Goal: Find specific page/section: Find specific page/section

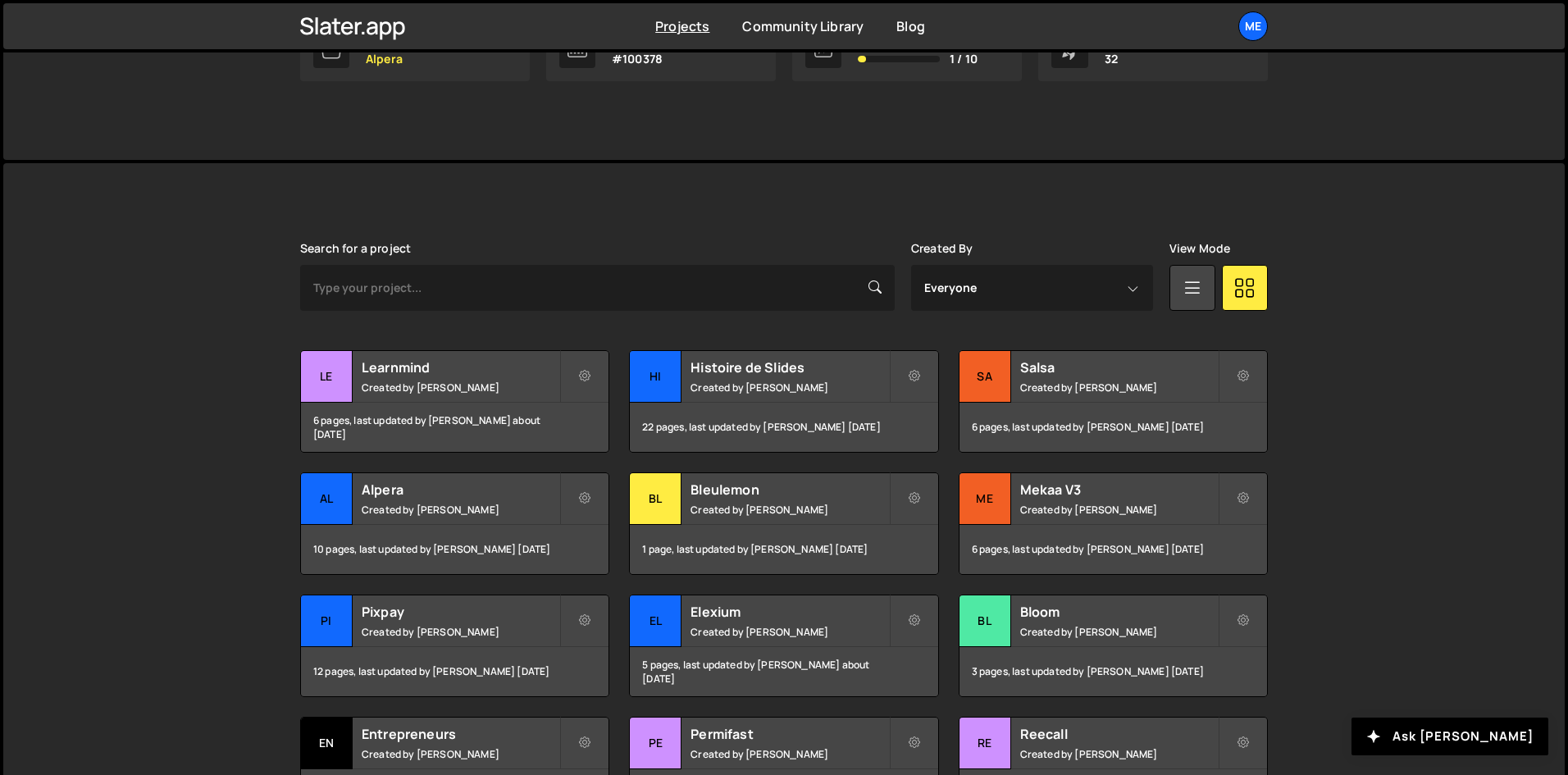
scroll to position [311, 0]
click at [830, 400] on div "Histoire de Slides Created by Alex Teillet" at bounding box center [784, 376] width 308 height 51
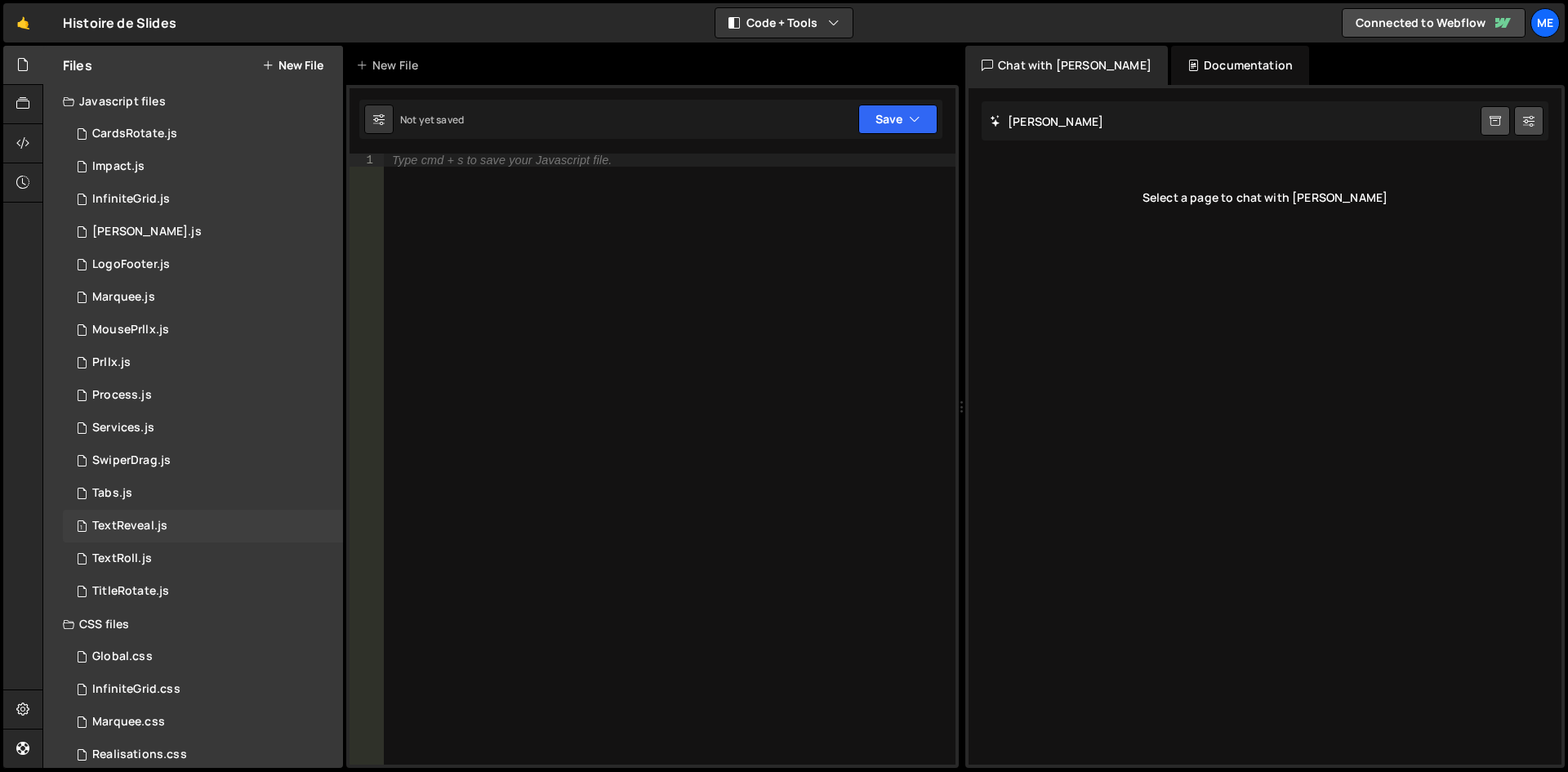
scroll to position [118, 0]
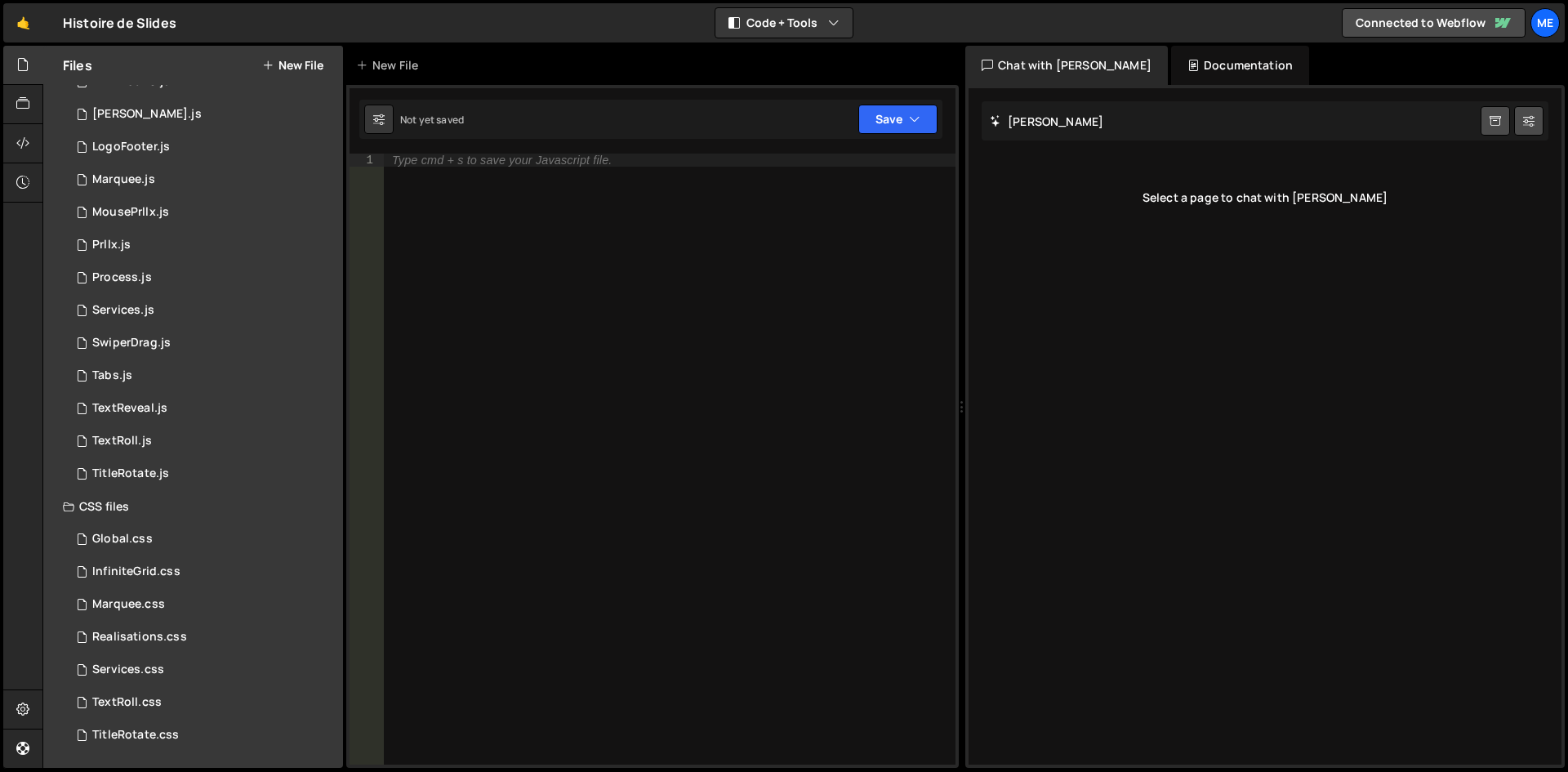
drag, startPoint x: 91, startPoint y: 494, endPoint x: 77, endPoint y: 496, distance: 14.1
click at [77, 496] on div "CSS files" at bounding box center [193, 506] width 299 height 32
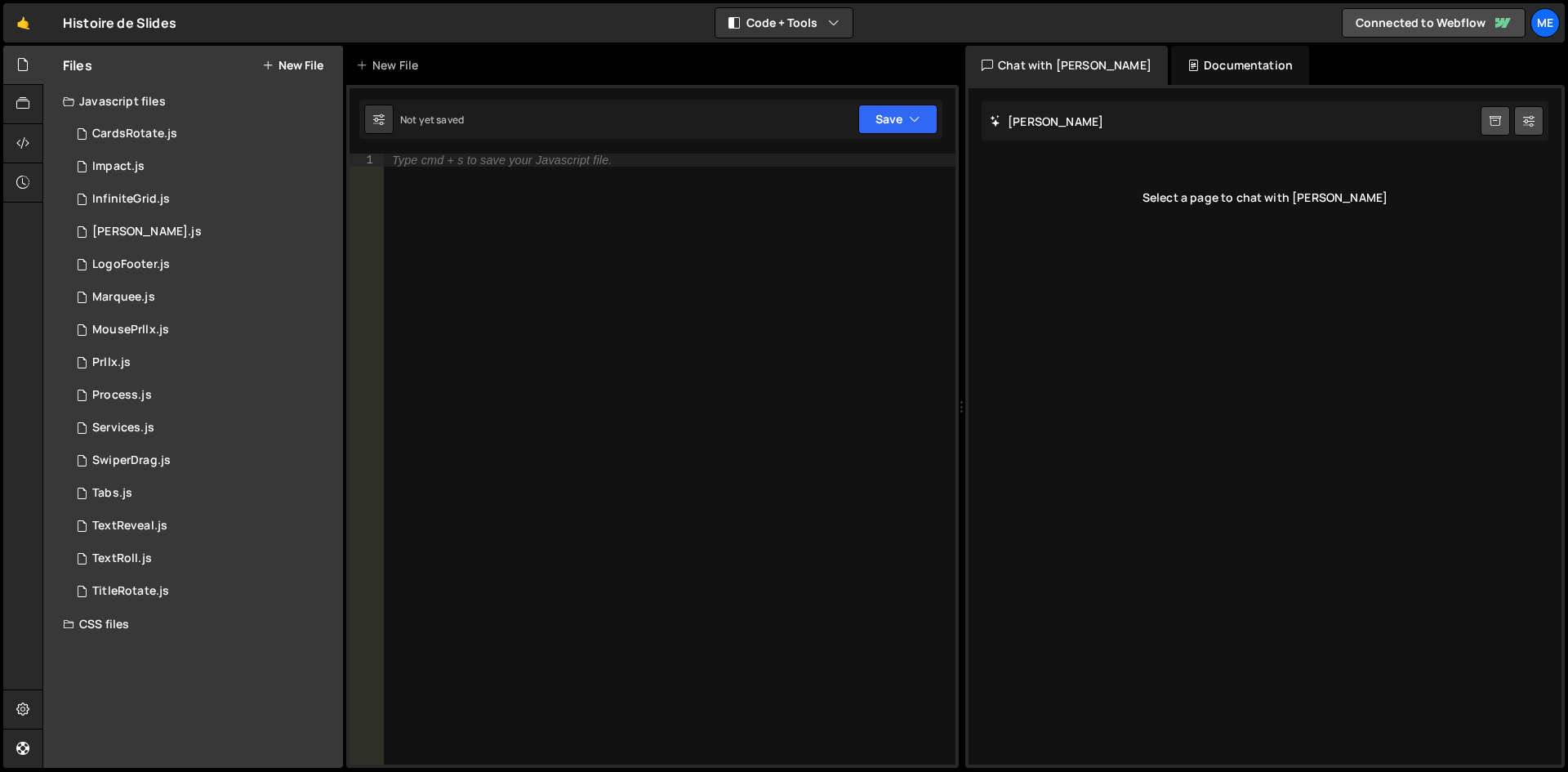
click at [113, 612] on div "CSS files" at bounding box center [193, 624] width 299 height 32
click at [53, 610] on div "CSS files" at bounding box center [193, 624] width 299 height 32
click at [155, 149] on div "1 CardsRotate.js 0" at bounding box center [203, 134] width 280 height 32
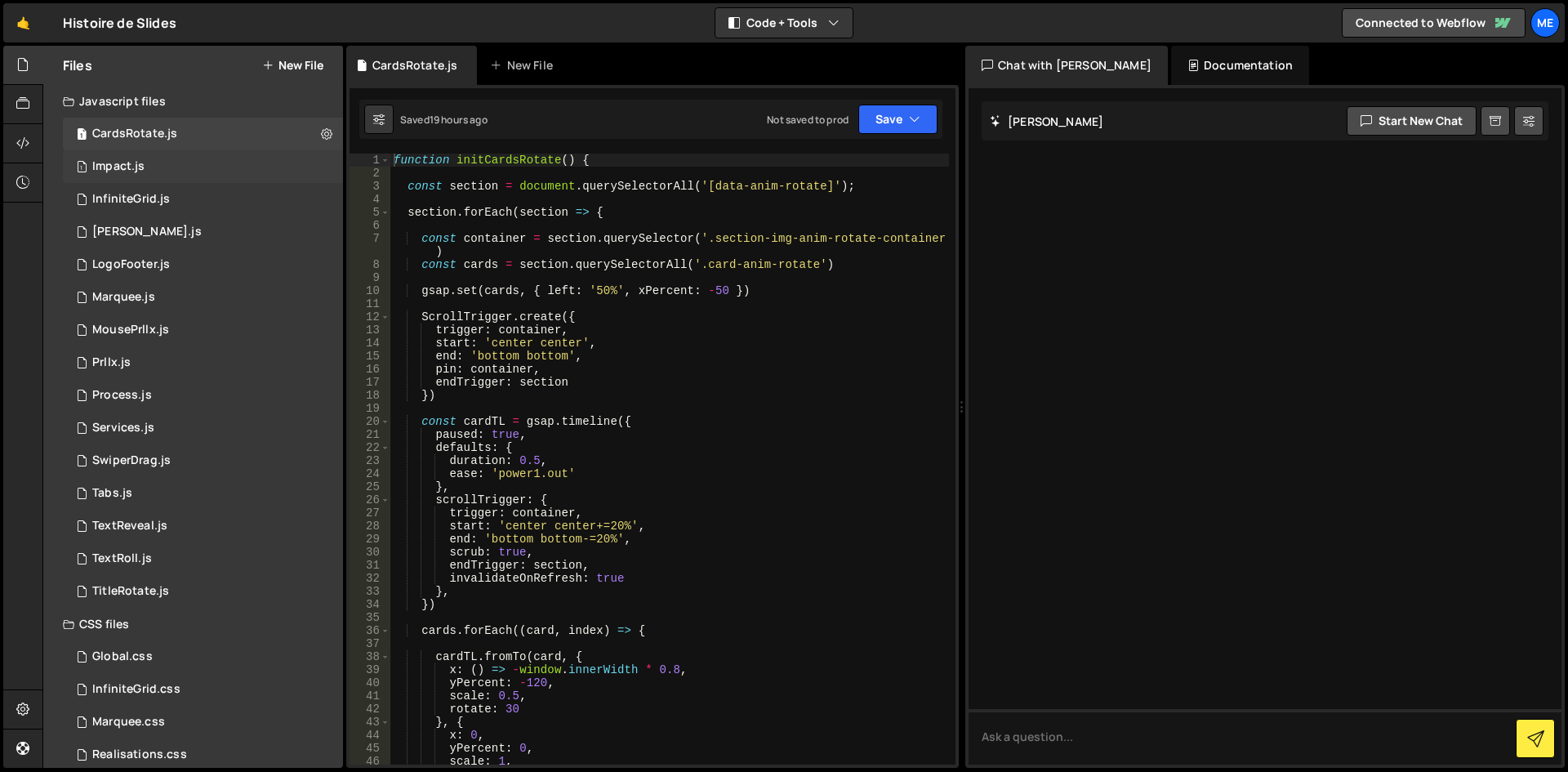
click at [151, 158] on div "1 Impact.js 0" at bounding box center [203, 166] width 280 height 32
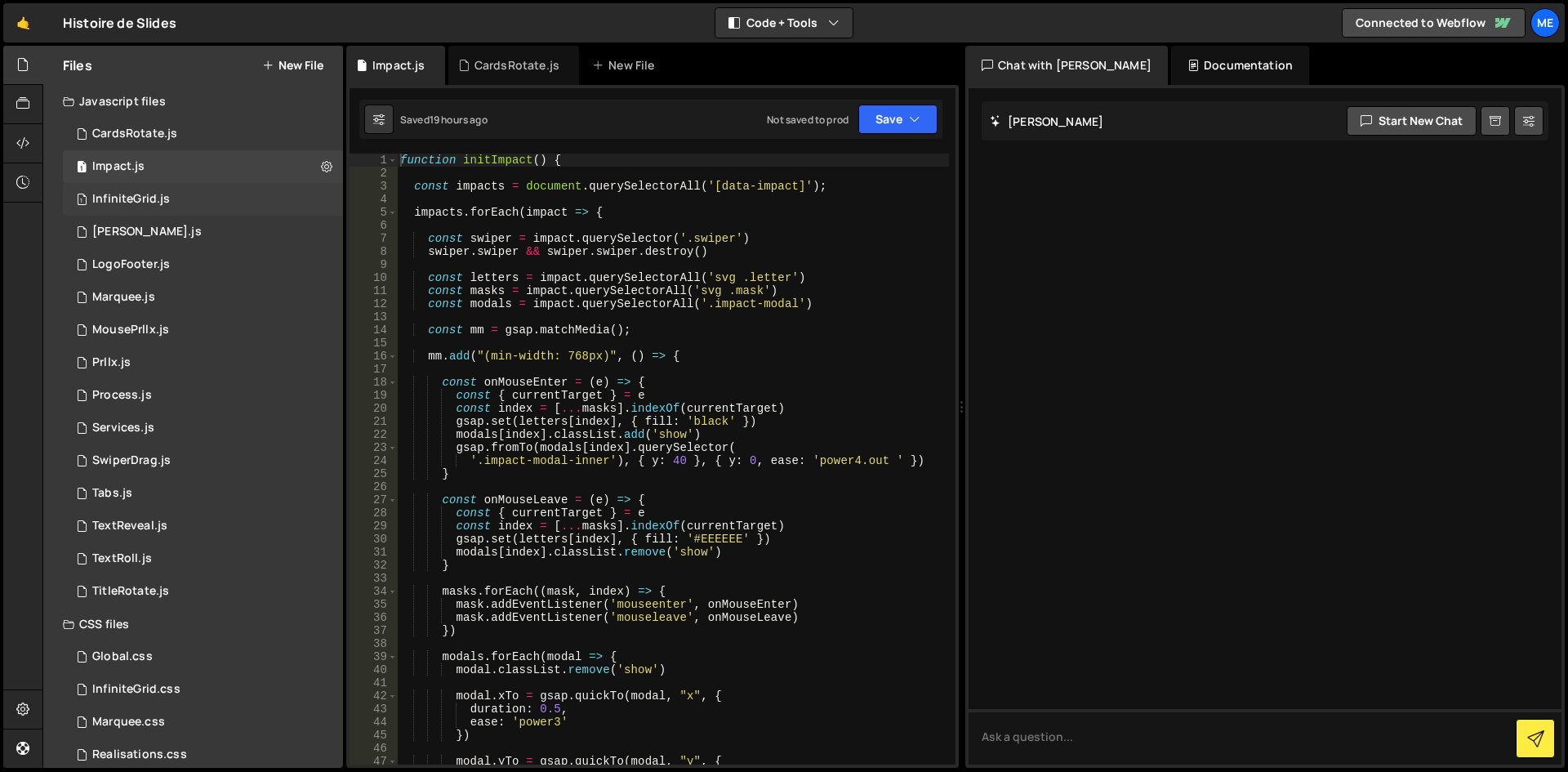
click at [158, 201] on div "InfiniteGrid.js" at bounding box center [131, 199] width 78 height 15
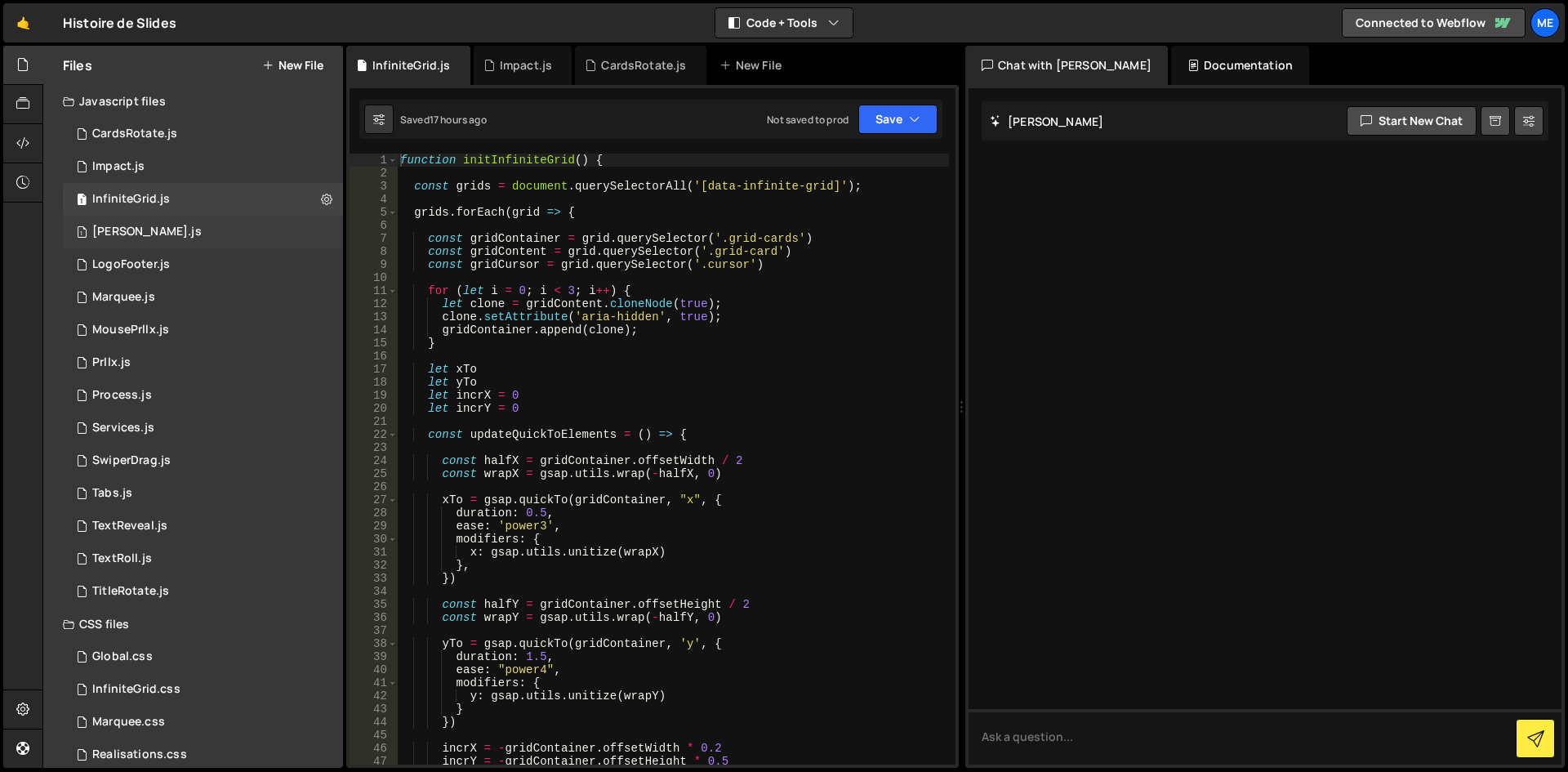
click at [161, 218] on div "1 Lenis.js 0" at bounding box center [203, 231] width 280 height 32
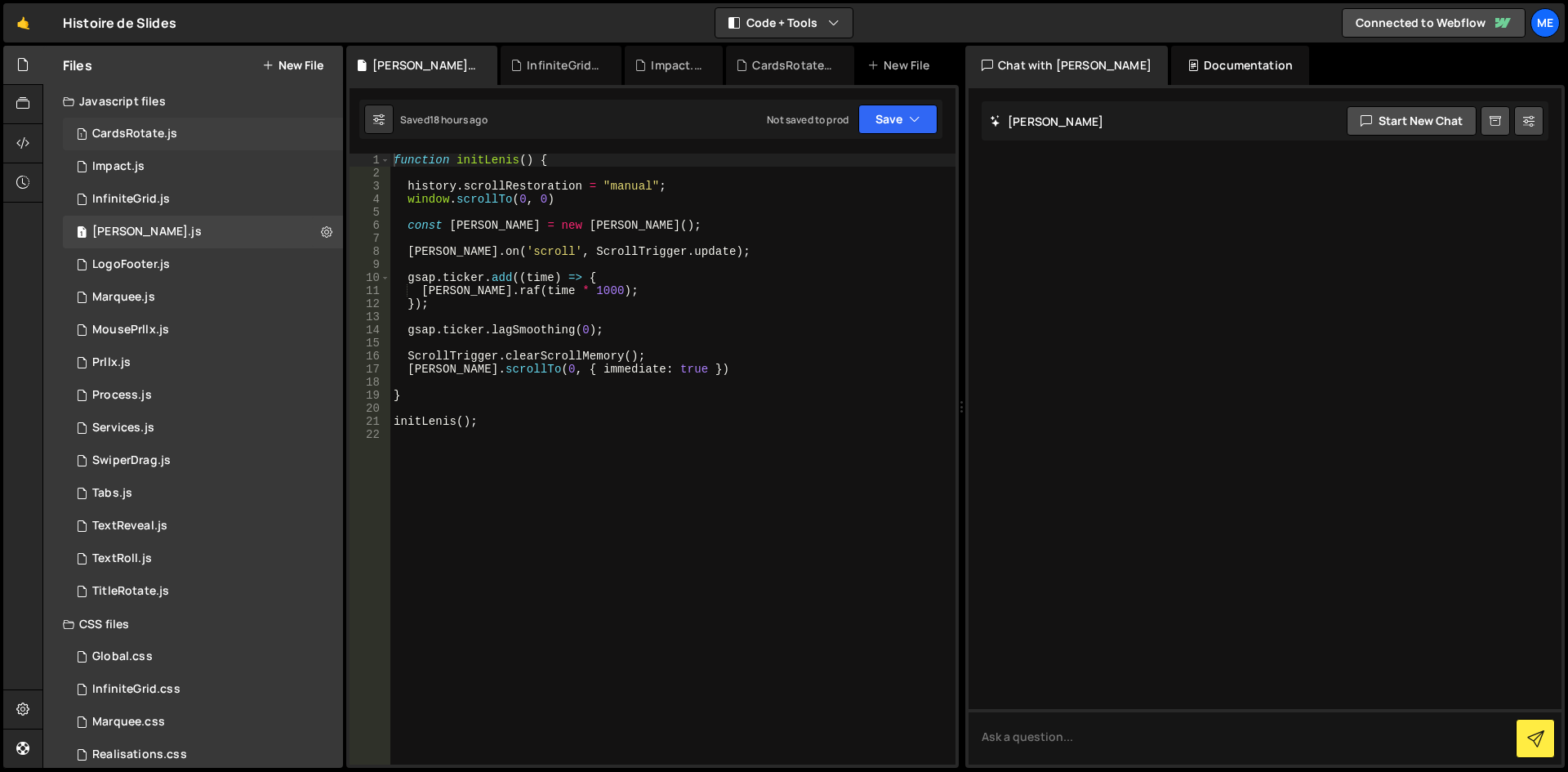
click at [189, 128] on div "1 CardsRotate.js 0" at bounding box center [203, 134] width 280 height 32
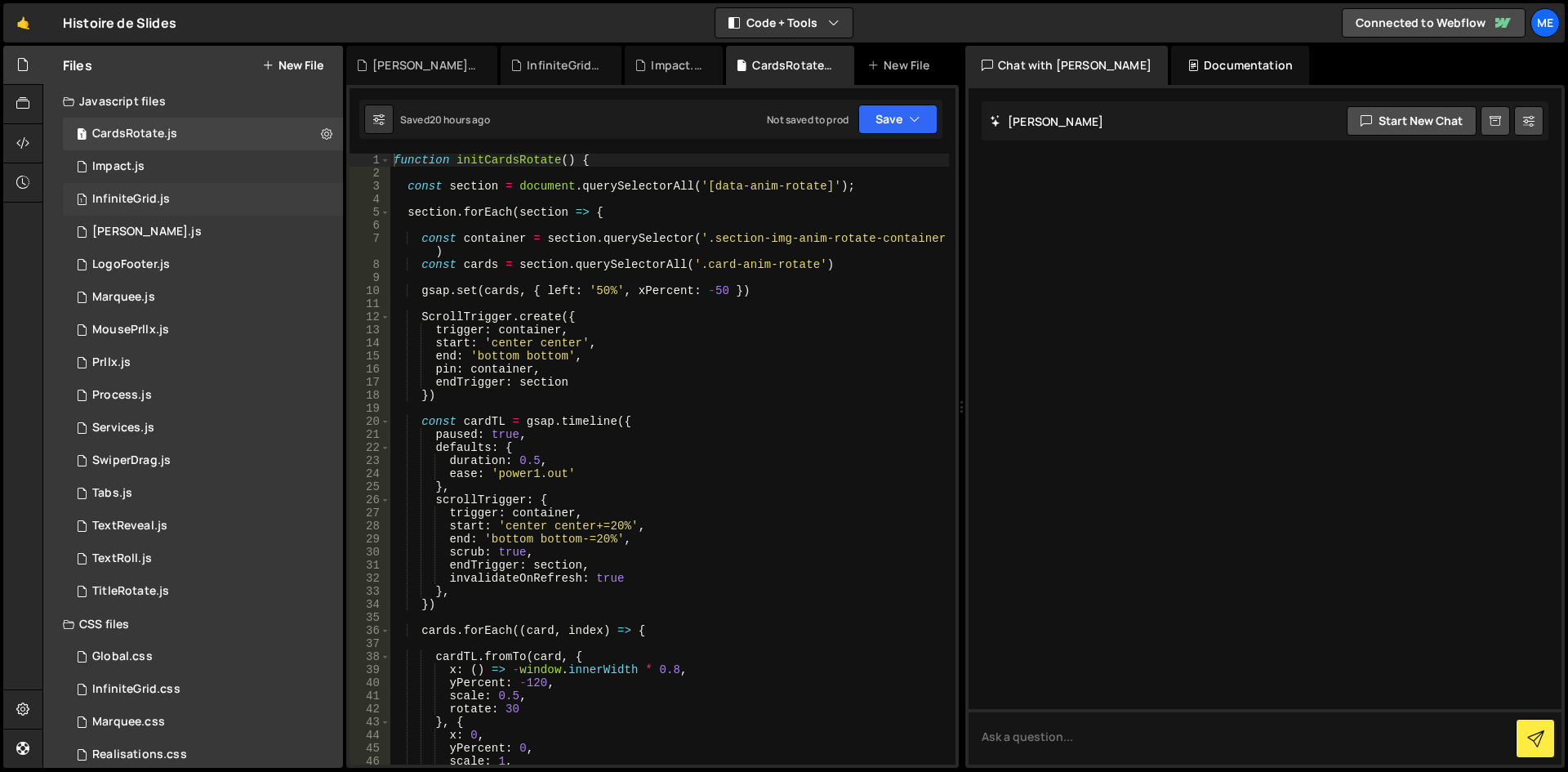
click at [196, 191] on div "1 InfiniteGrid.js 0" at bounding box center [203, 199] width 280 height 32
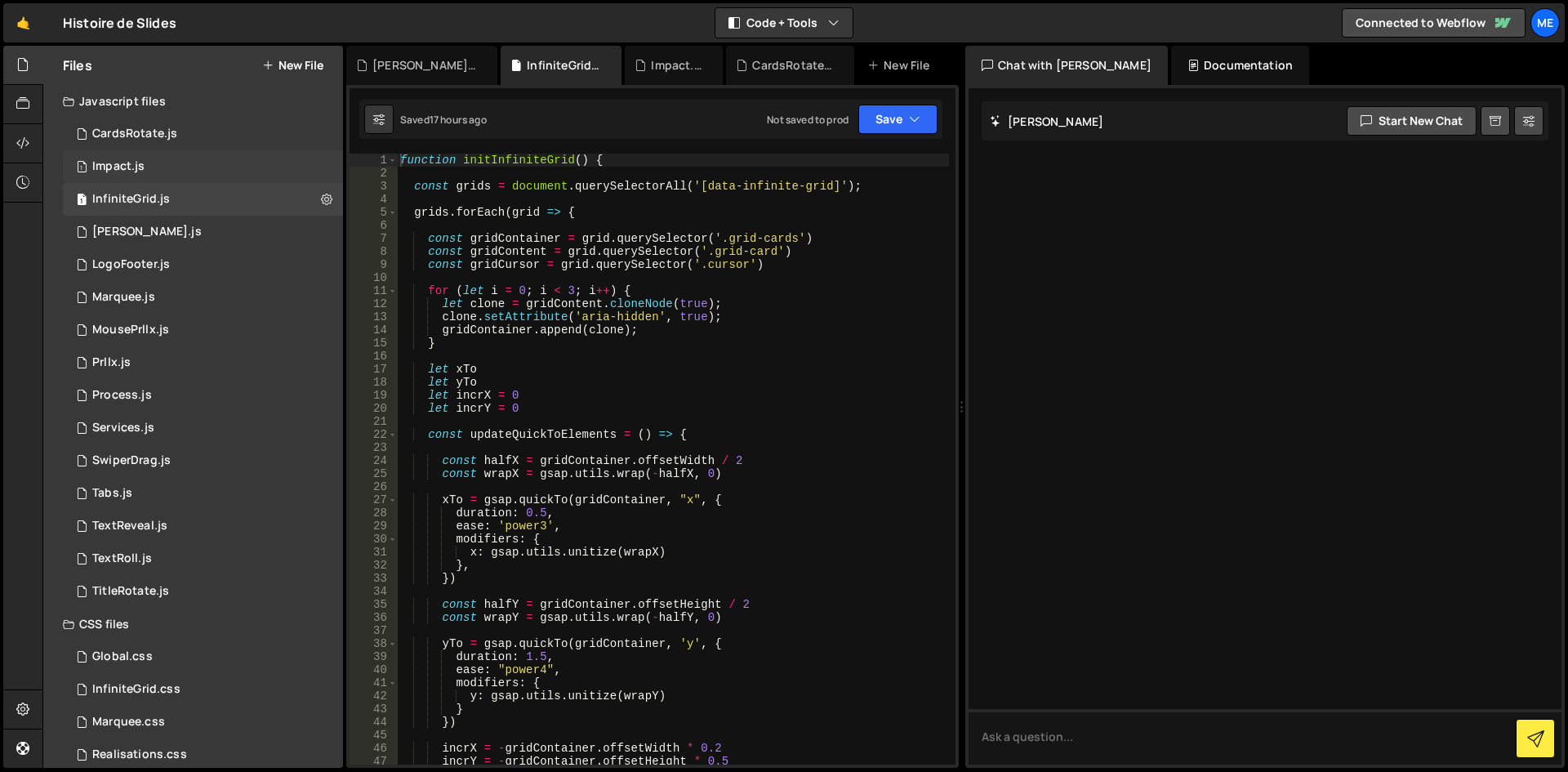
click at [187, 163] on div "1 Impact.js 0" at bounding box center [203, 166] width 280 height 32
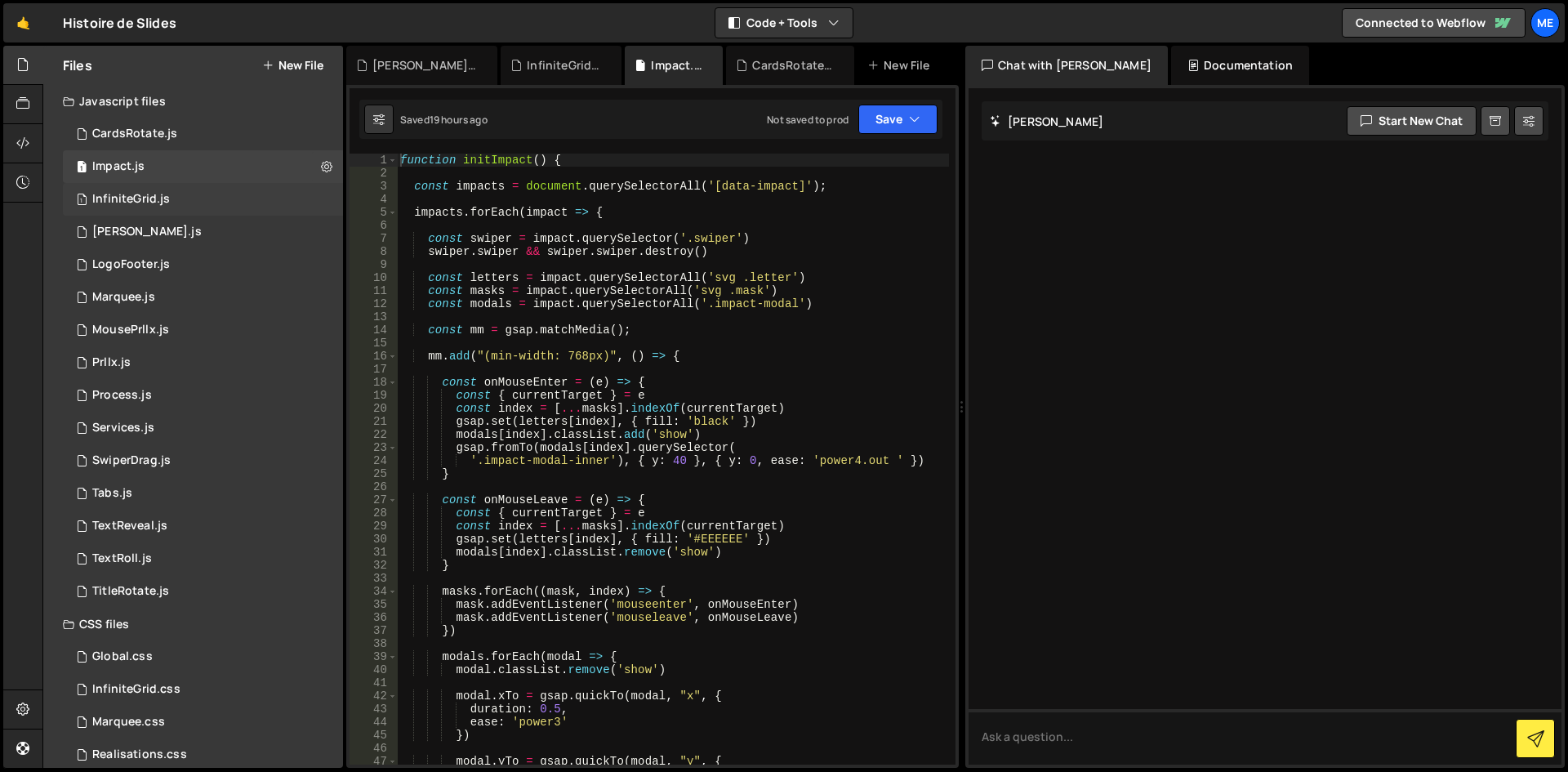
click at [180, 209] on div "1 InfiniteGrid.js 0" at bounding box center [203, 199] width 280 height 32
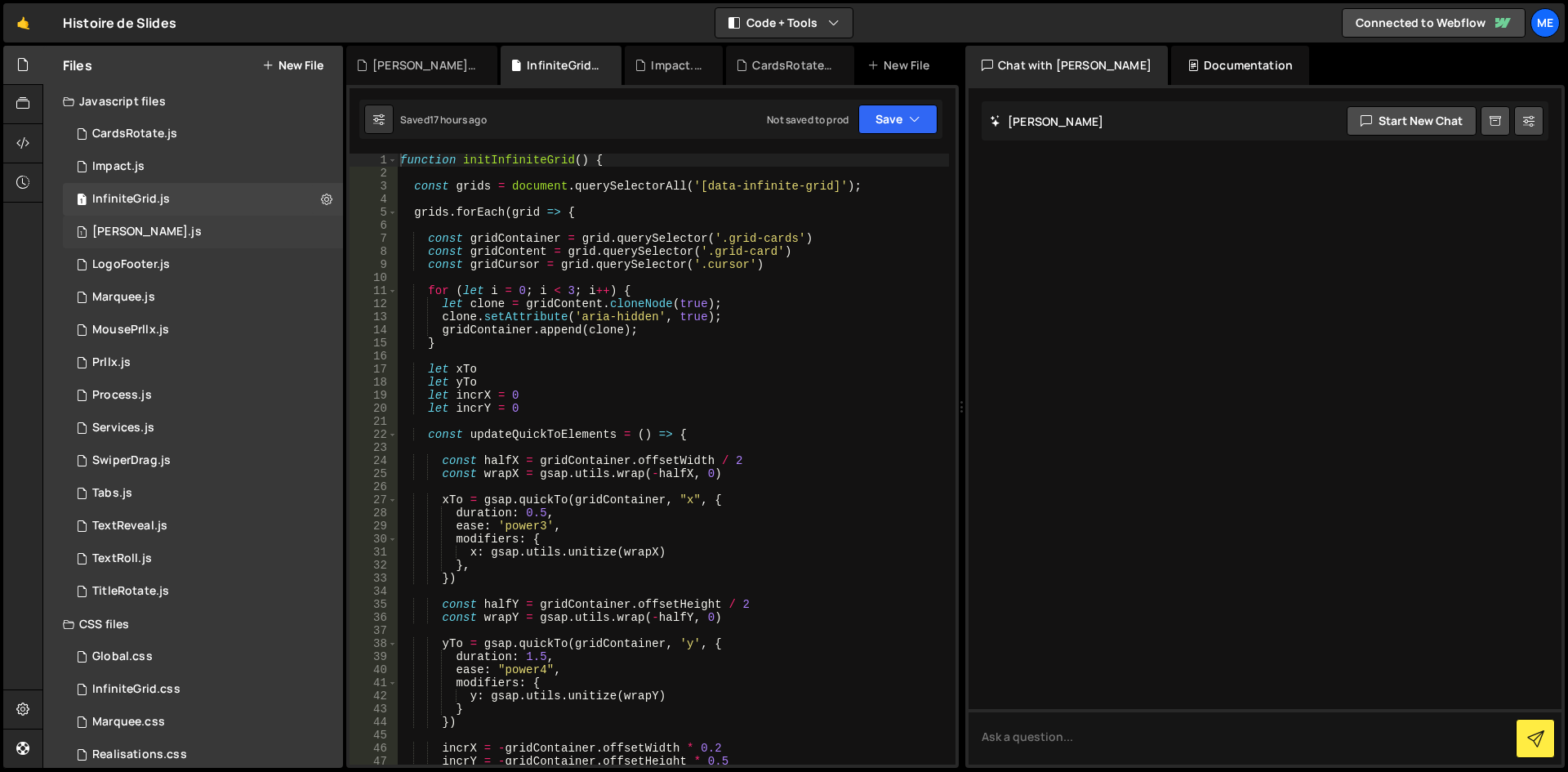
click at [156, 229] on div "1 Lenis.js 0" at bounding box center [203, 231] width 280 height 32
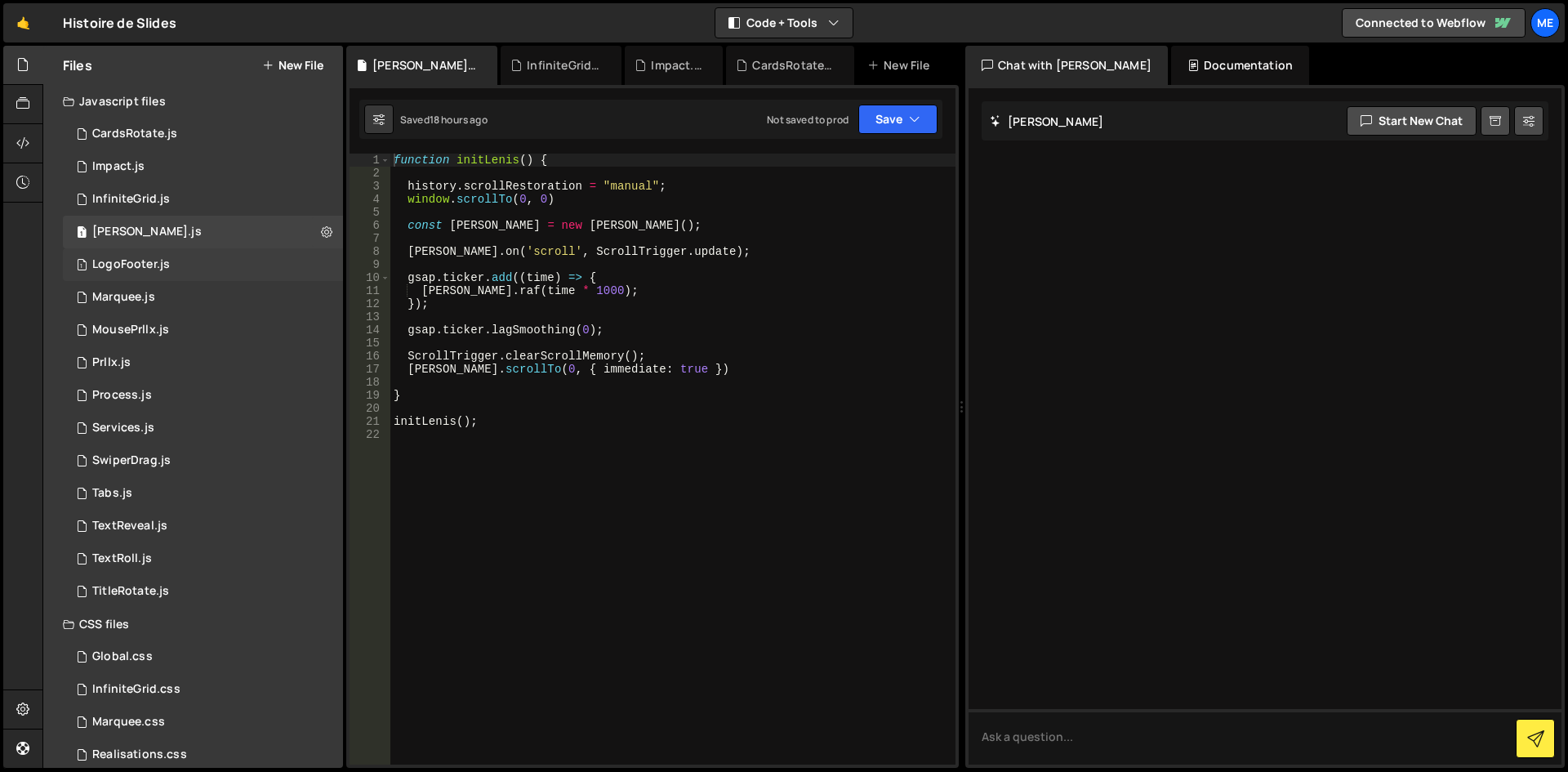
click at [150, 252] on div "1 LogoFooter.js 0" at bounding box center [203, 264] width 280 height 32
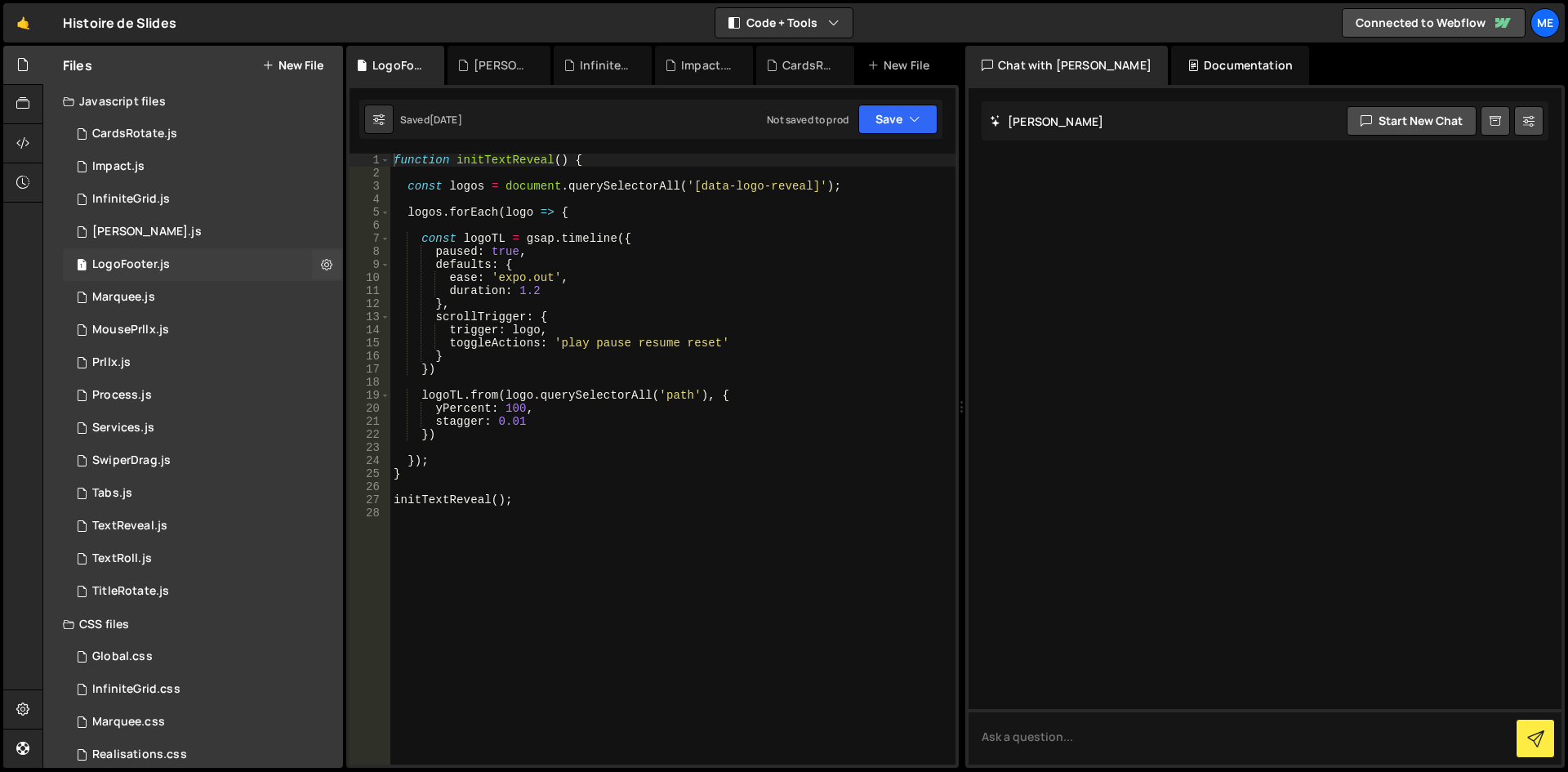
click at [152, 280] on div "1 LogoFooter.js 0" at bounding box center [203, 264] width 280 height 32
click at [148, 289] on div "1 Marquee.js 0" at bounding box center [203, 297] width 280 height 32
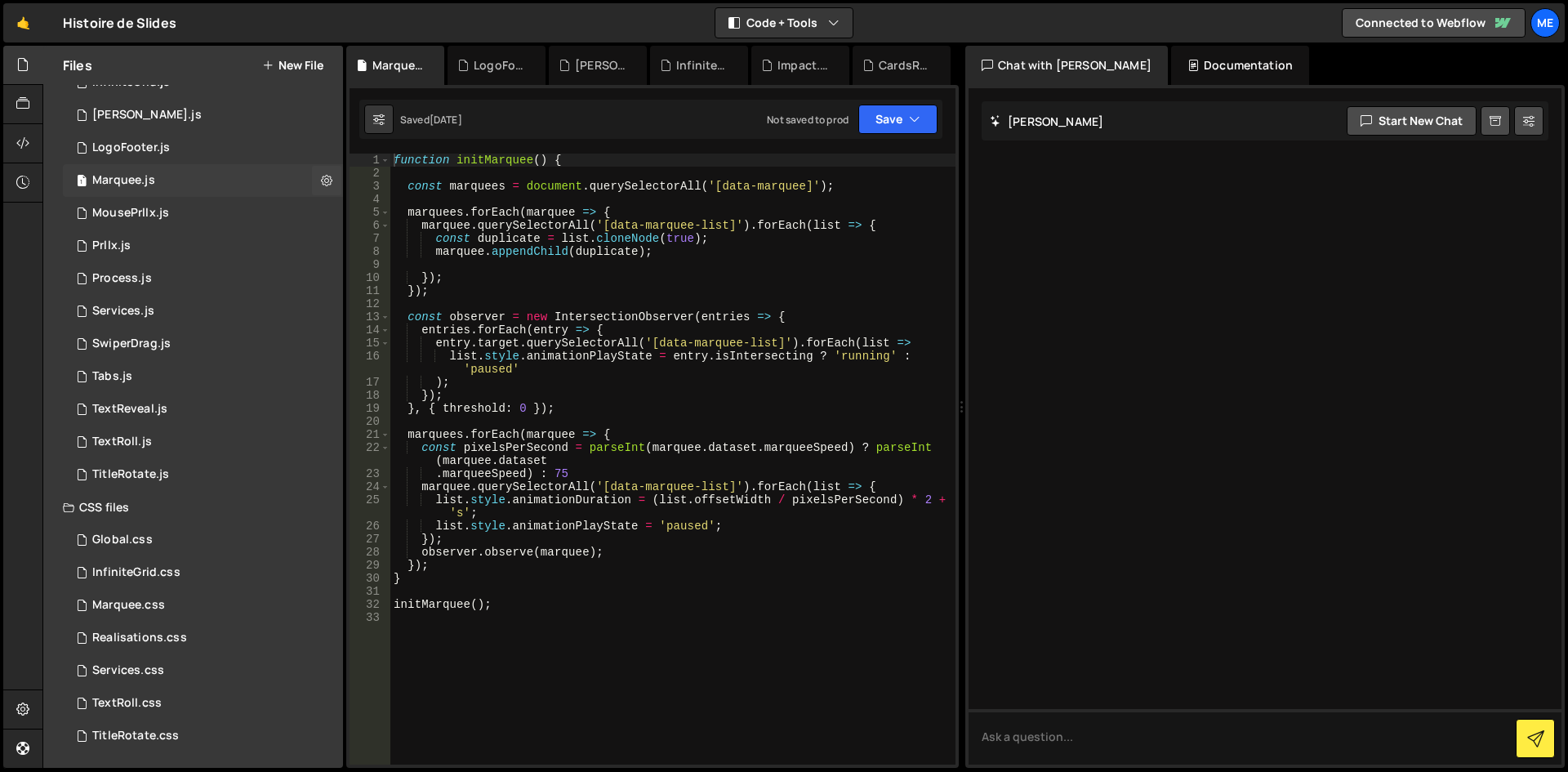
scroll to position [118, 0]
click at [154, 224] on div "1 MousePrllx.js 0" at bounding box center [203, 212] width 280 height 32
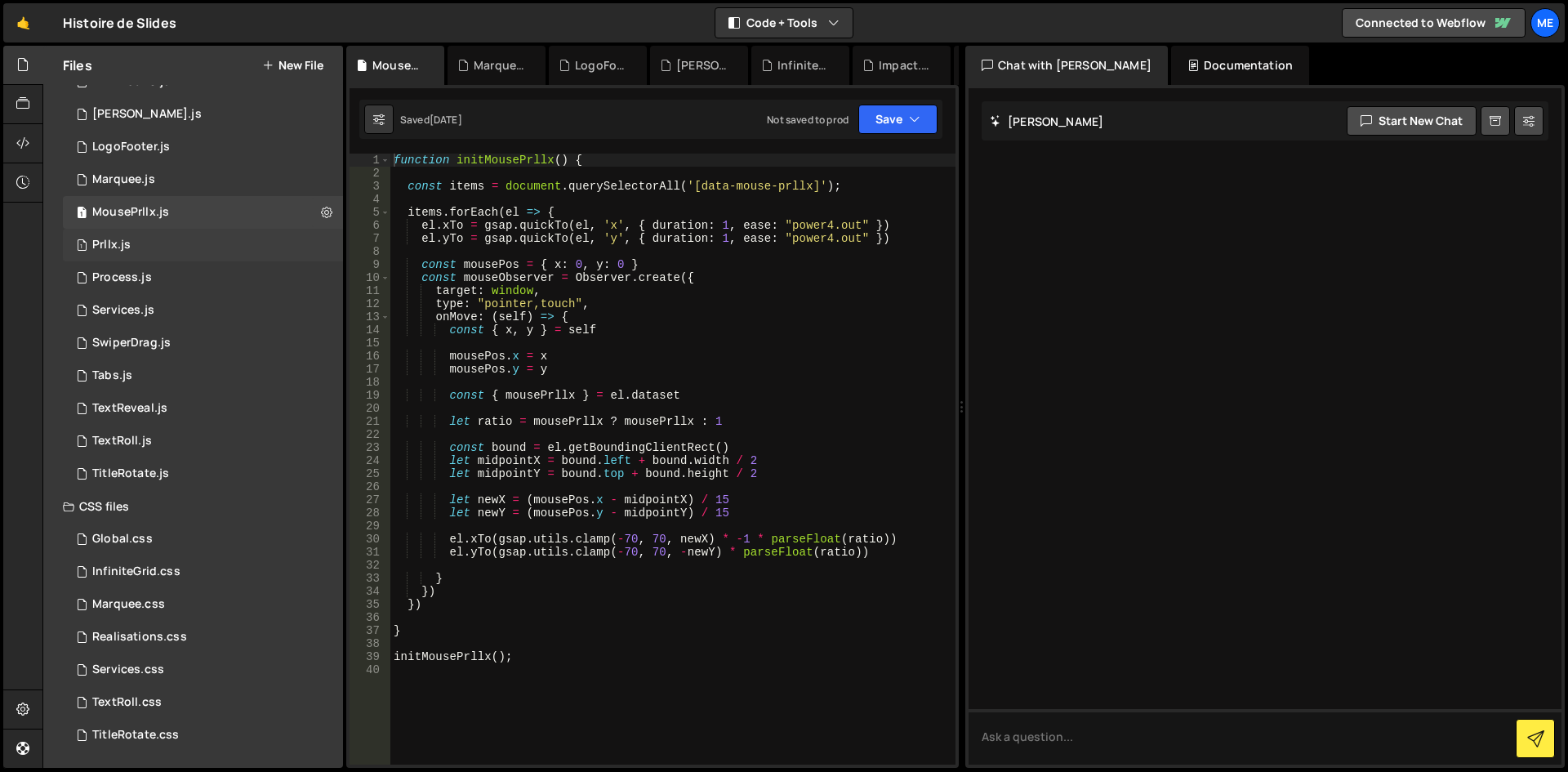
click at [152, 236] on div "1 Prllx.js 0" at bounding box center [203, 245] width 280 height 32
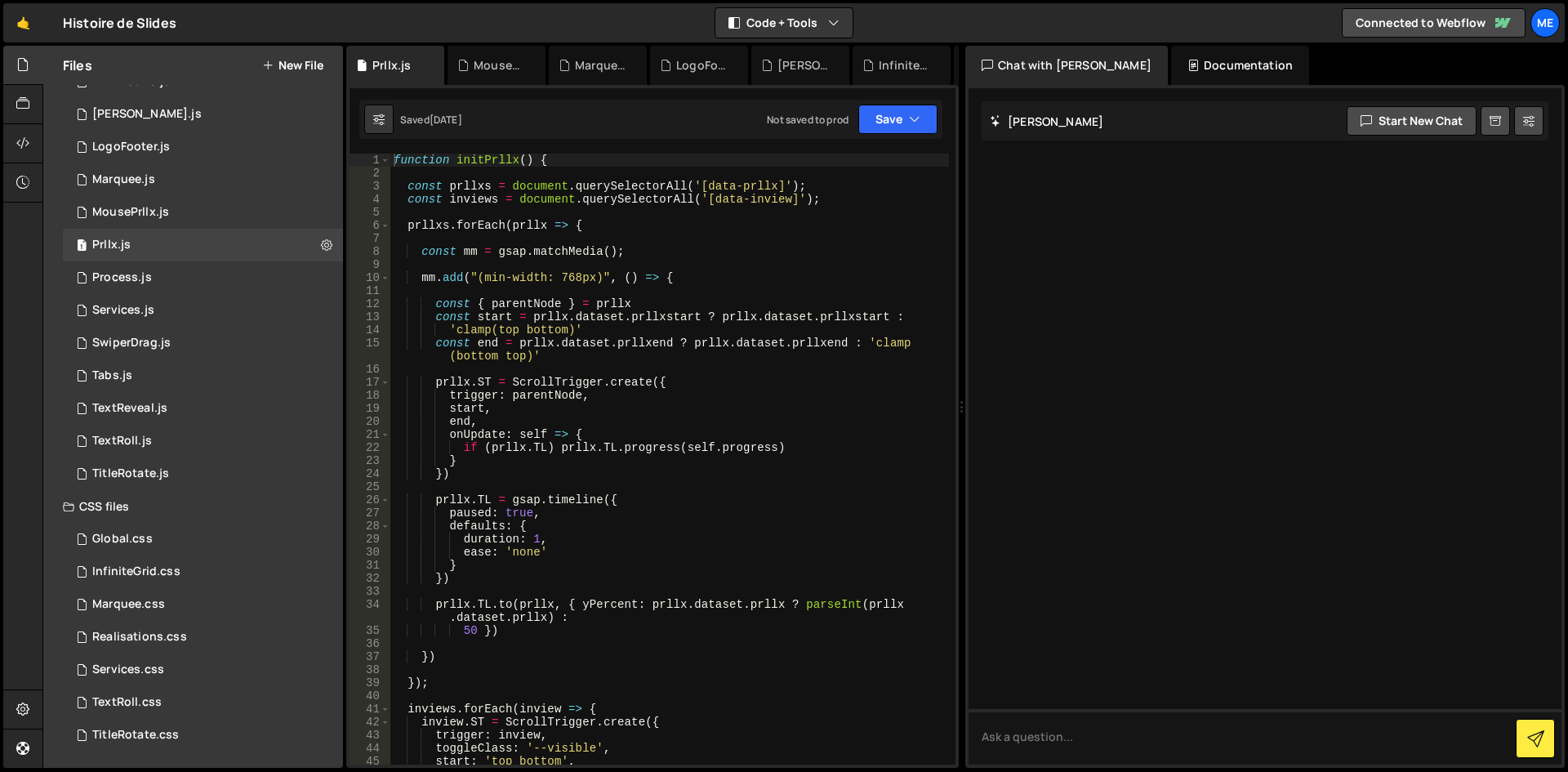
scroll to position [0, 0]
click at [210, 296] on div "1 Services.js 0" at bounding box center [203, 310] width 280 height 32
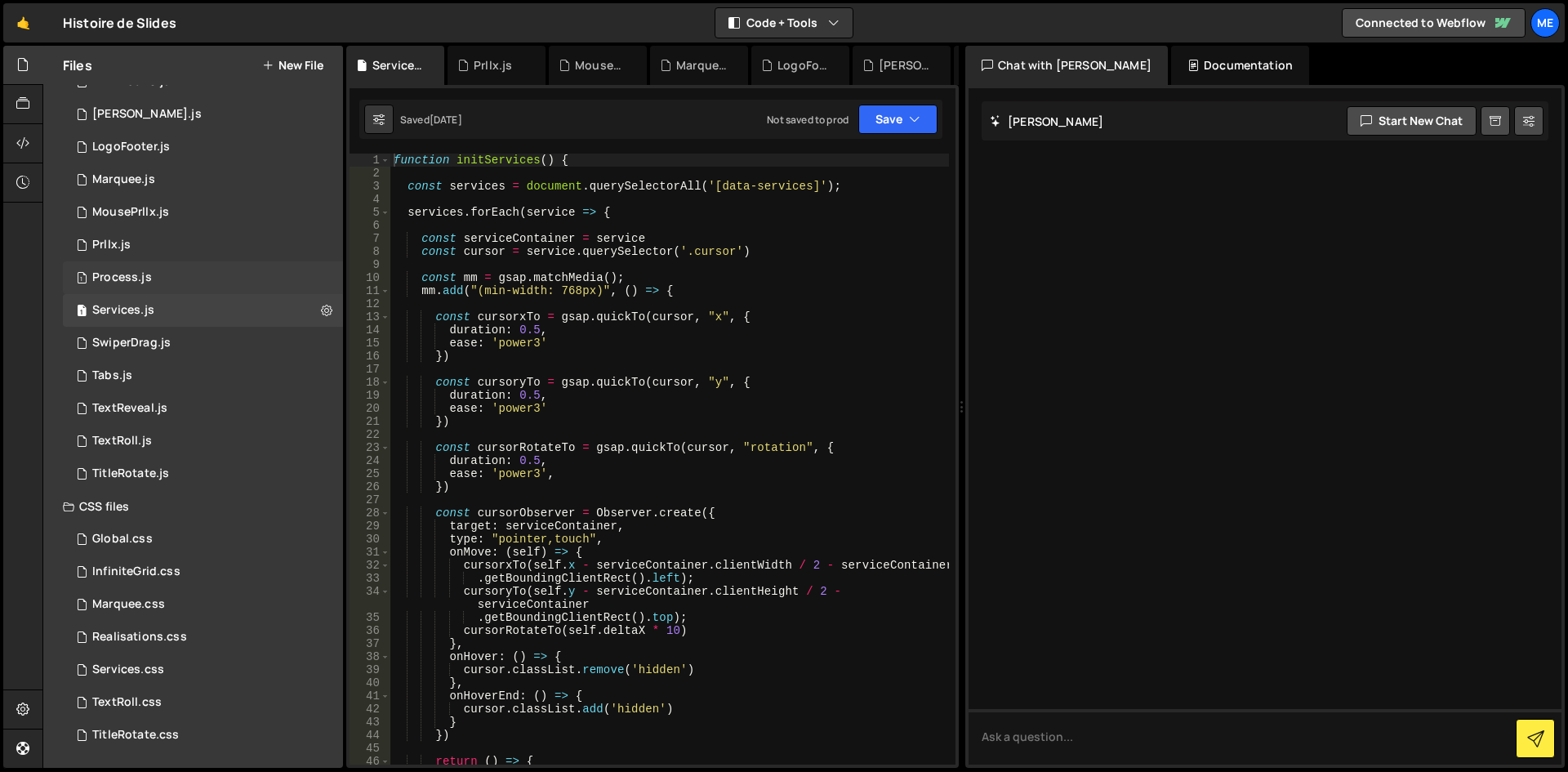
click at [190, 279] on div "1 Process.js 0" at bounding box center [203, 277] width 280 height 32
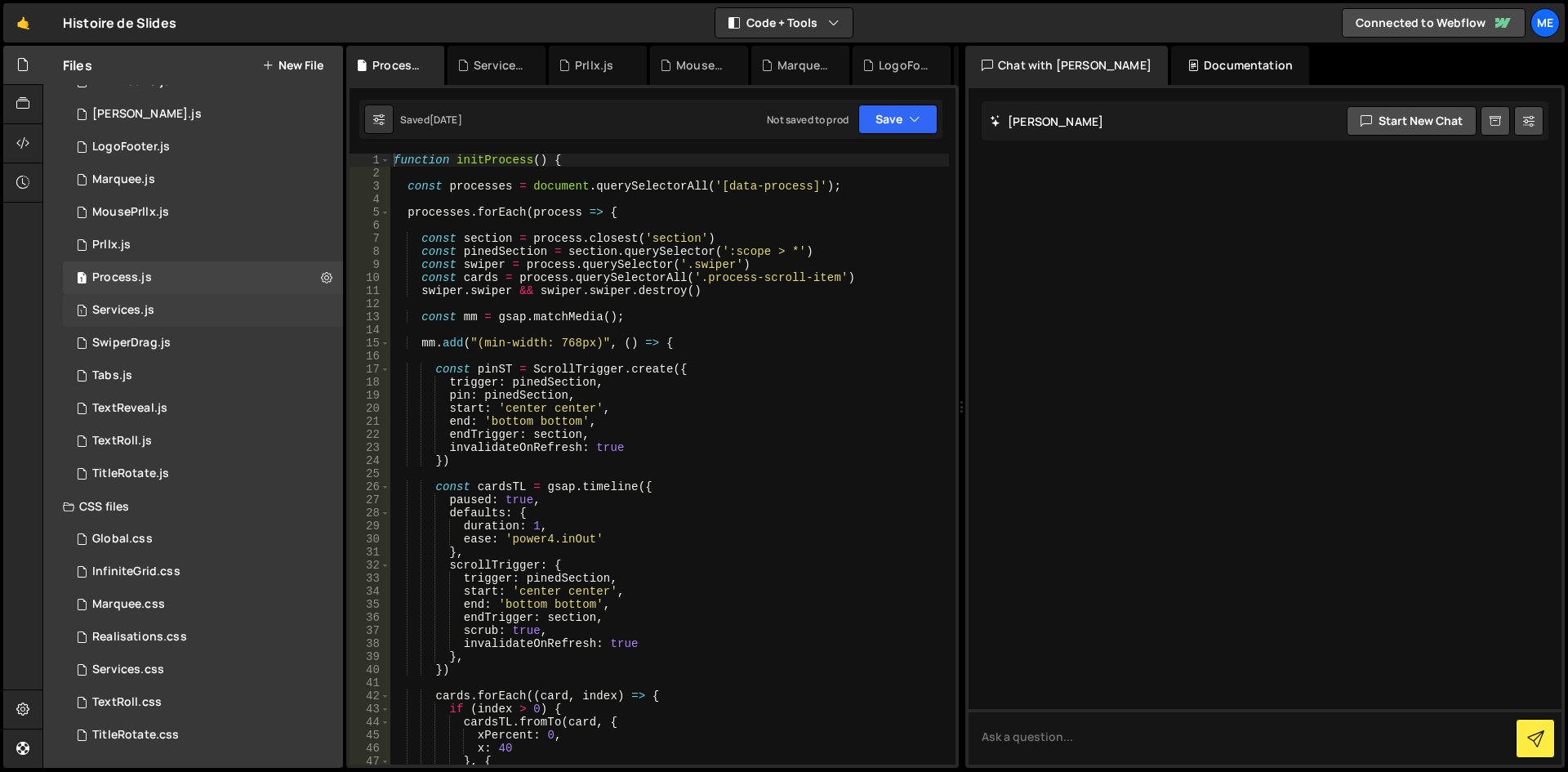
click at [163, 321] on div "1 Services.js 0" at bounding box center [203, 310] width 280 height 32
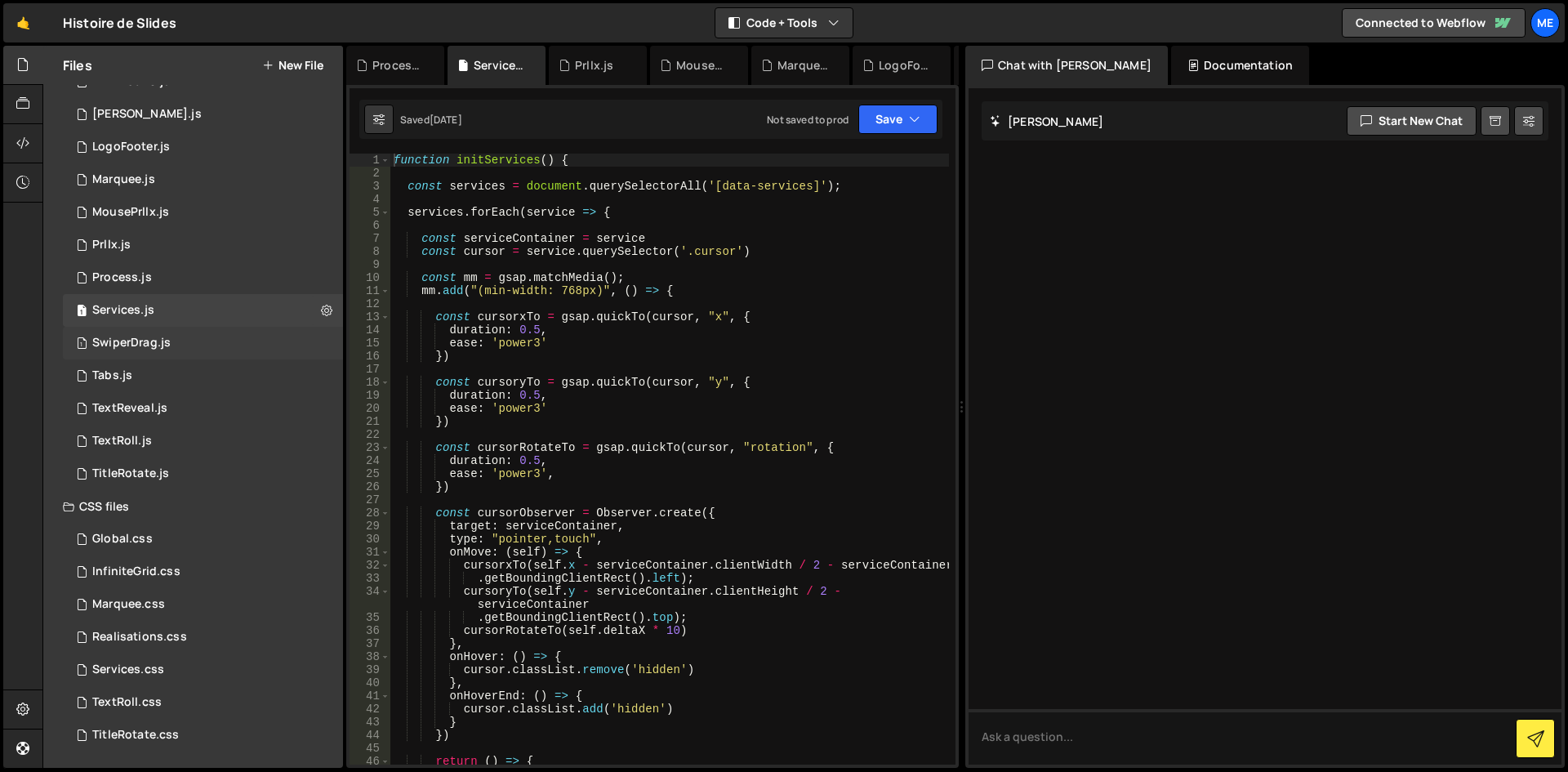
click at [155, 335] on div "1 SwiperDrag.js 0" at bounding box center [203, 342] width 280 height 32
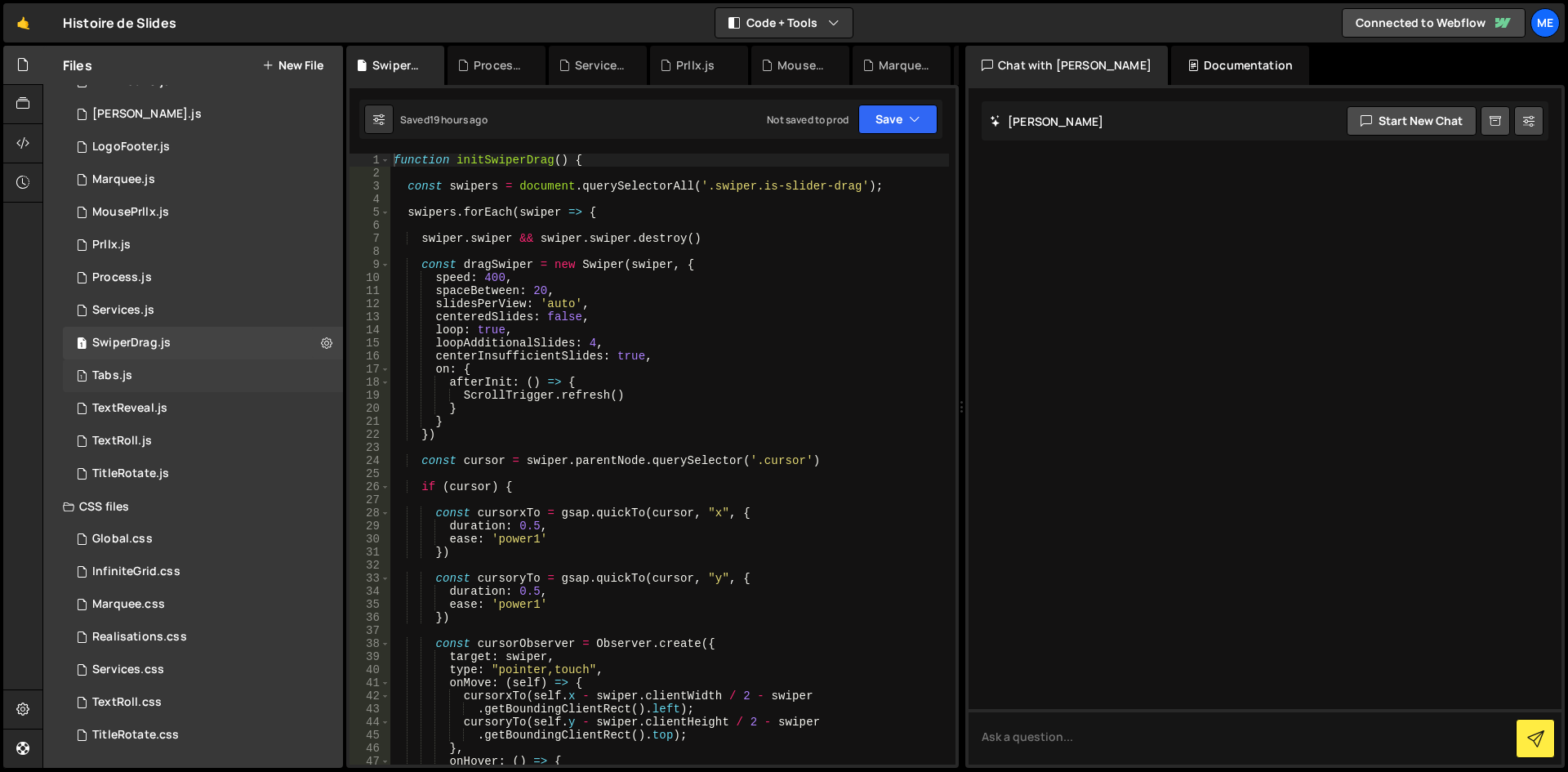
click at [185, 387] on div "1 Tabs.js 0" at bounding box center [203, 376] width 280 height 32
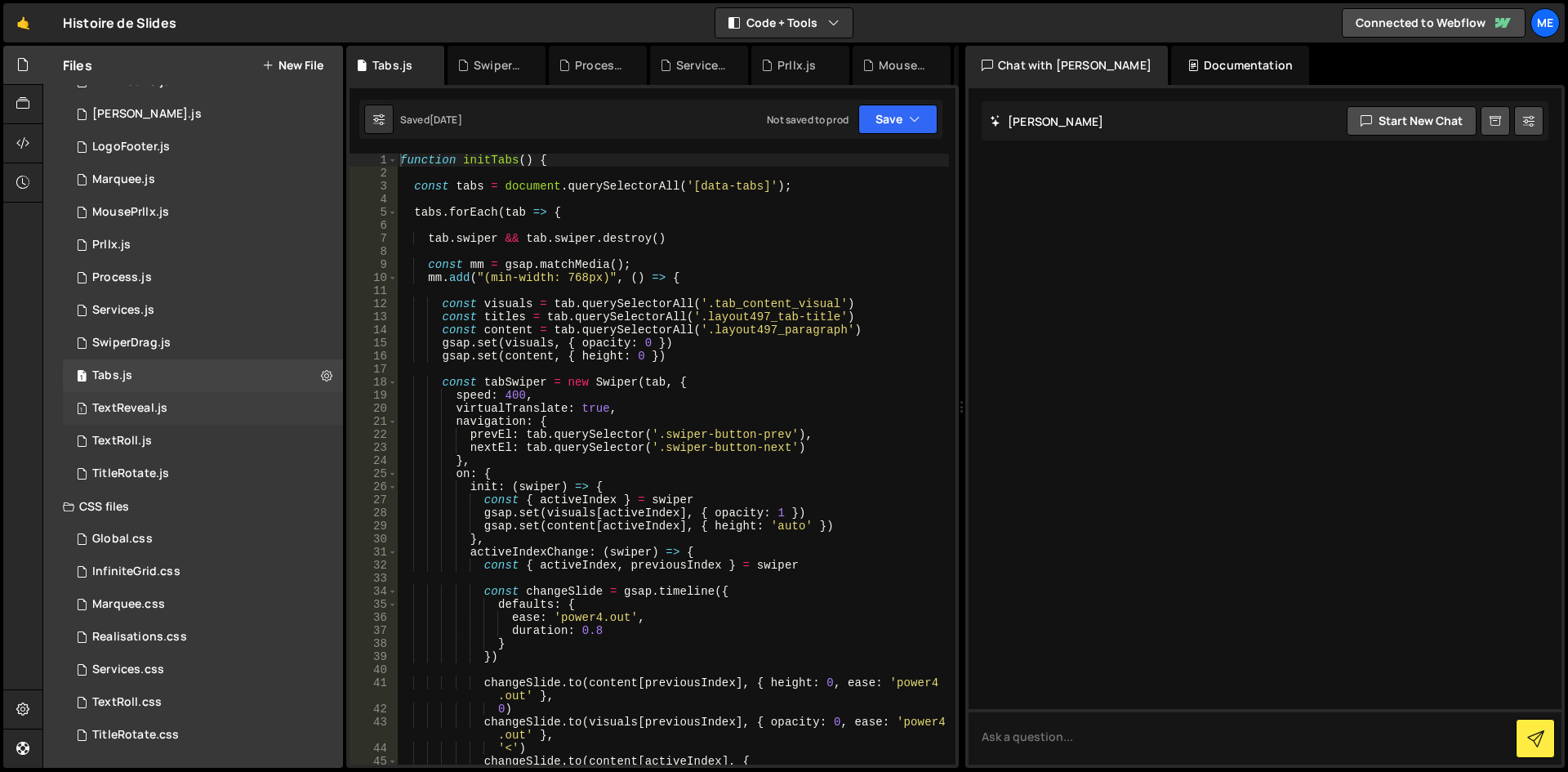
click at [154, 410] on div "TextReveal.js" at bounding box center [130, 408] width 75 height 15
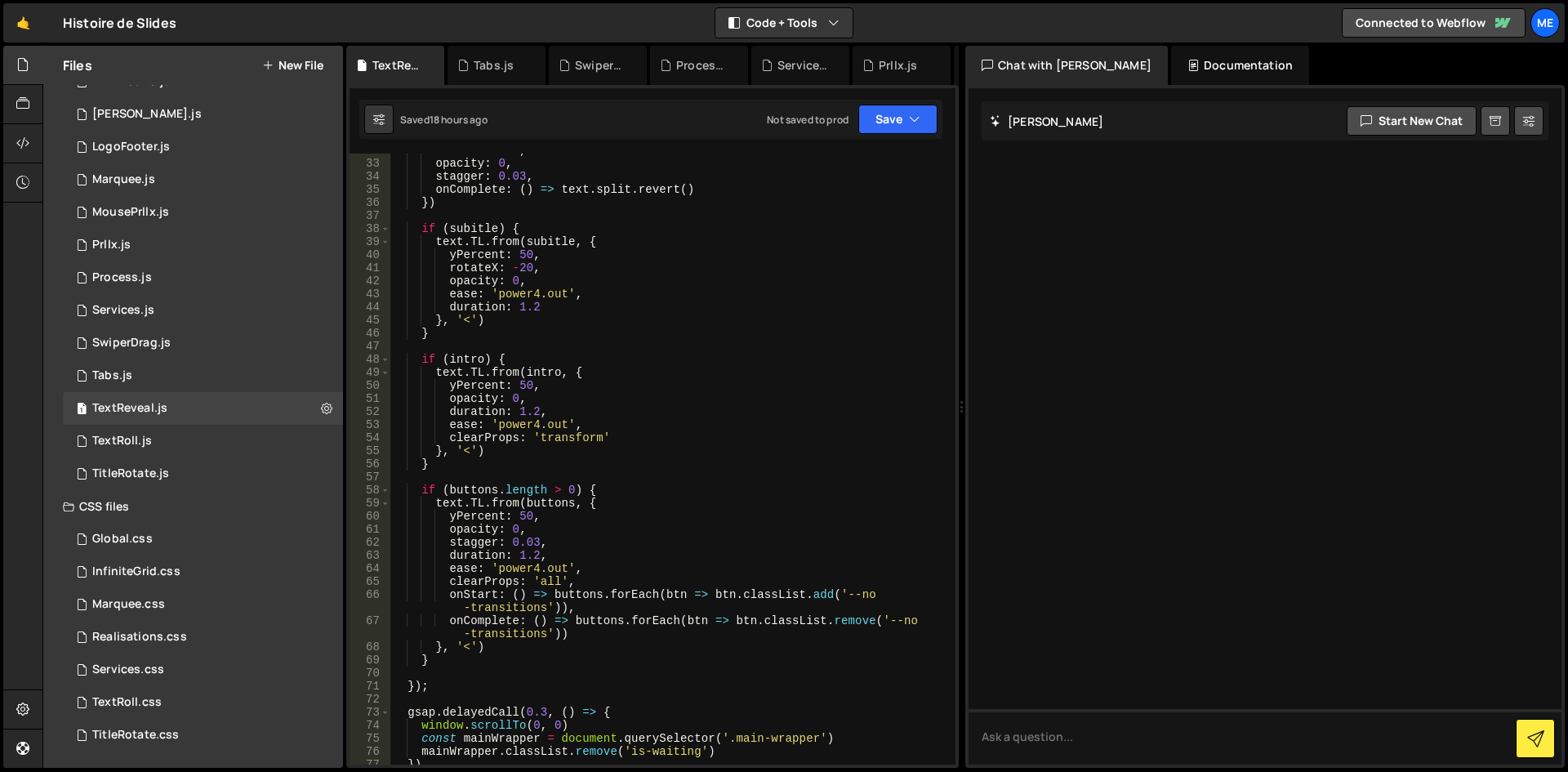
scroll to position [589, 0]
